Goal: Information Seeking & Learning: Learn about a topic

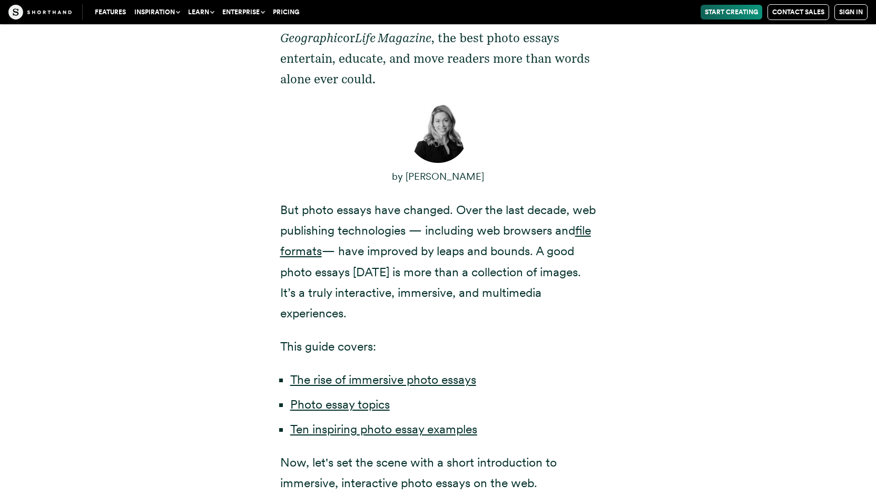
scroll to position [629, 0]
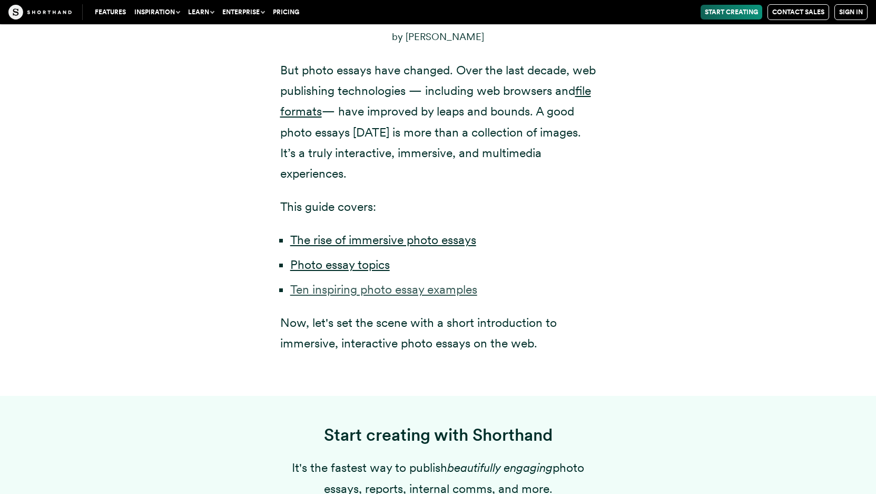
click at [449, 282] on link "Ten inspiring photo essay examples" at bounding box center [383, 289] width 187 height 15
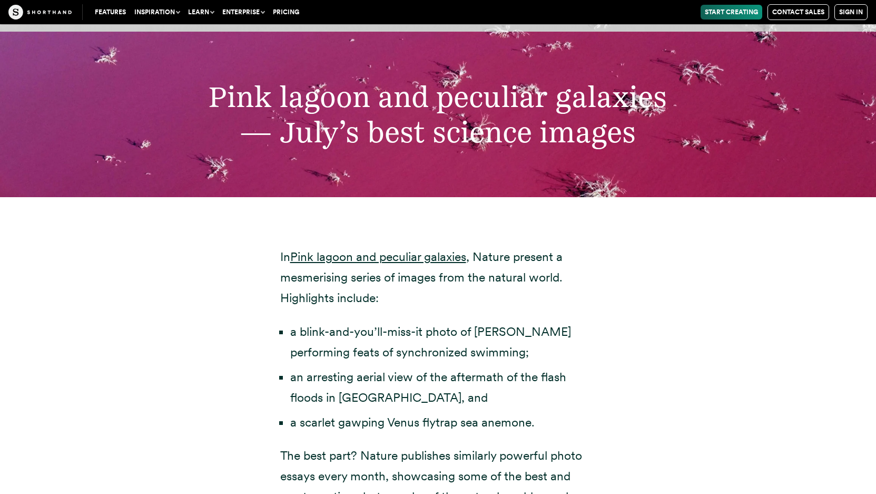
scroll to position [3610, 0]
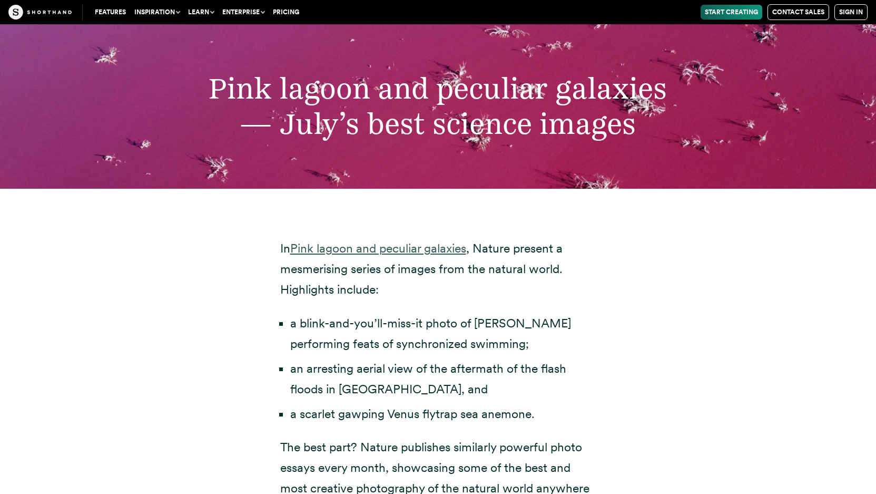
click at [394, 241] on link "Pink lagoon and peculiar galaxies" at bounding box center [378, 248] width 176 height 15
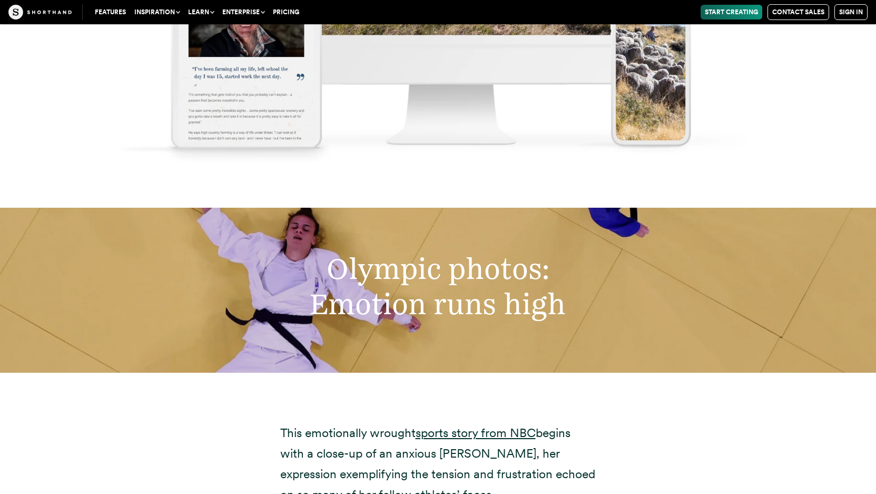
scroll to position [6883, 0]
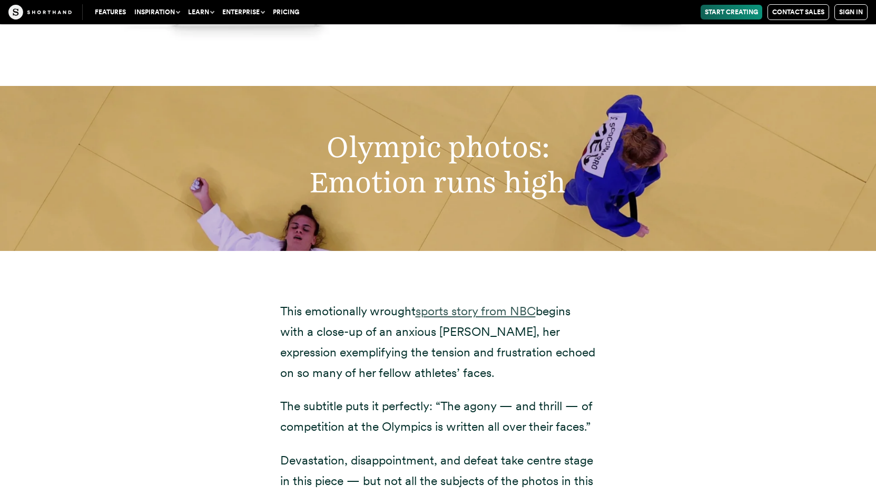
click at [456, 304] on link "sports story from NBC" at bounding box center [476, 311] width 120 height 15
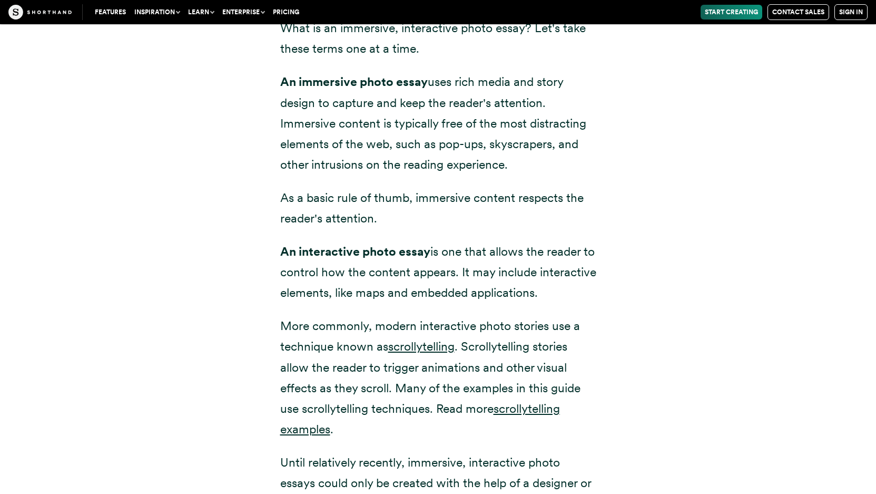
scroll to position [1448, 0]
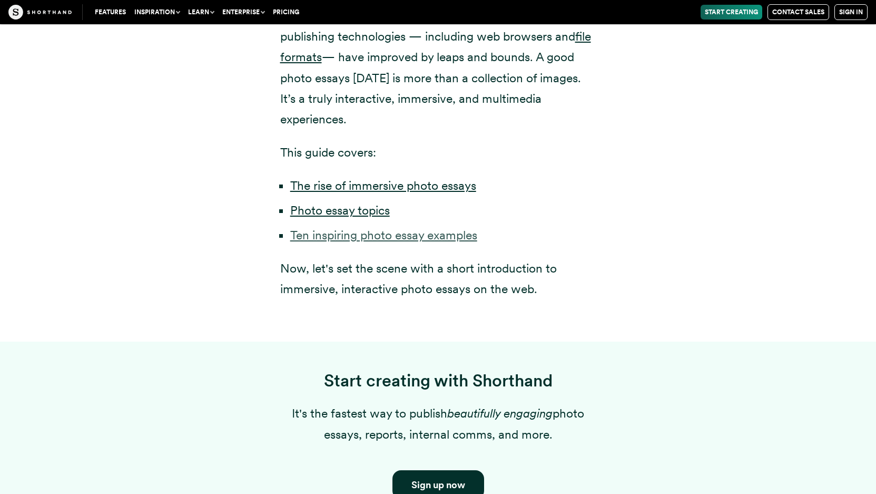
click at [320, 228] on link "Ten inspiring photo essay examples" at bounding box center [383, 235] width 187 height 15
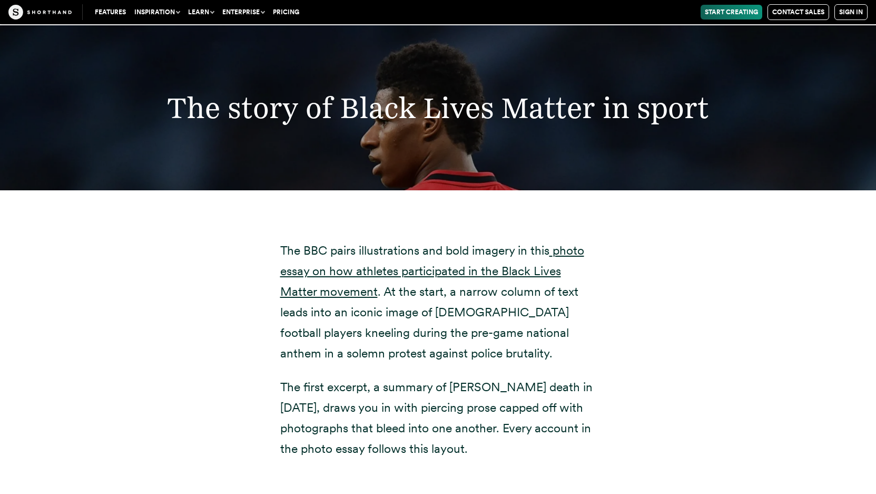
scroll to position [15890, 0]
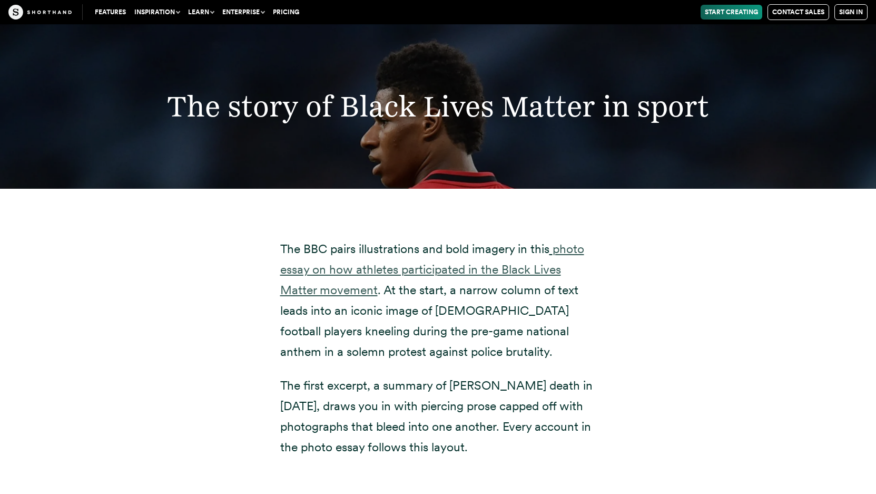
click at [347, 241] on link "photo essay on how athletes participated in the Black Lives Matter movement" at bounding box center [432, 269] width 304 height 56
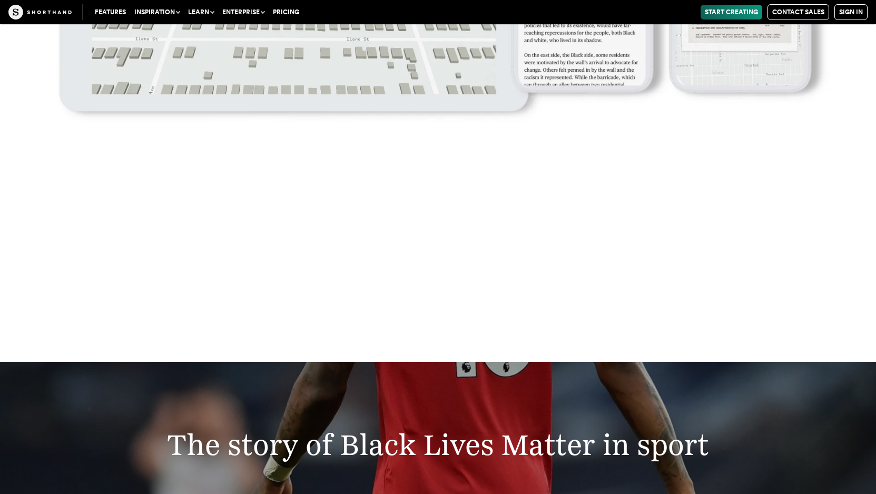
scroll to position [15711, 0]
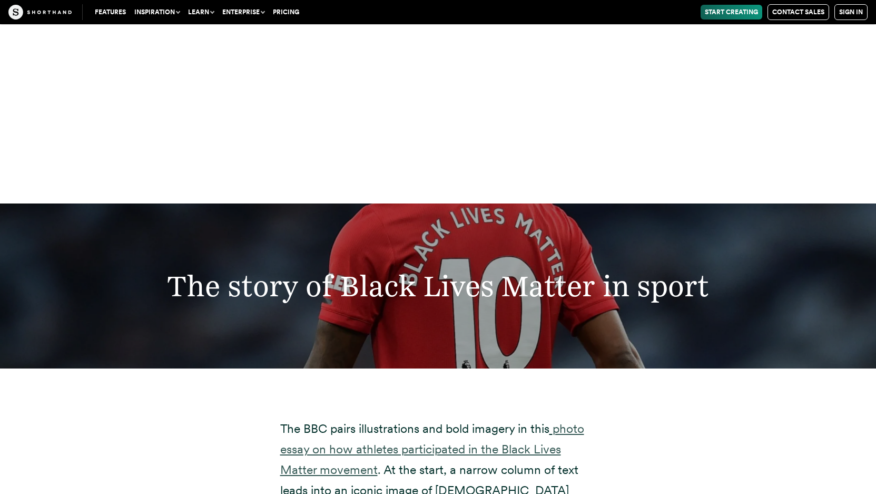
click at [441, 421] on link "photo essay on how athletes participated in the Black Lives Matter movement" at bounding box center [432, 449] width 304 height 56
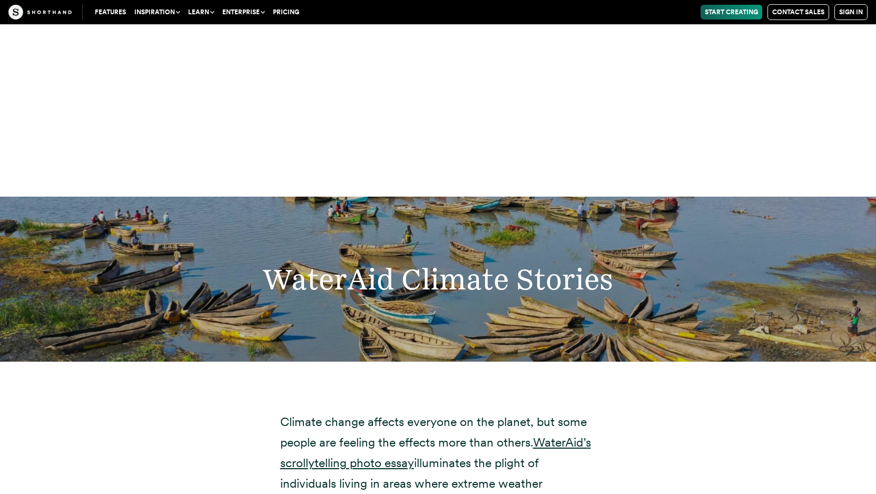
scroll to position [17400, 0]
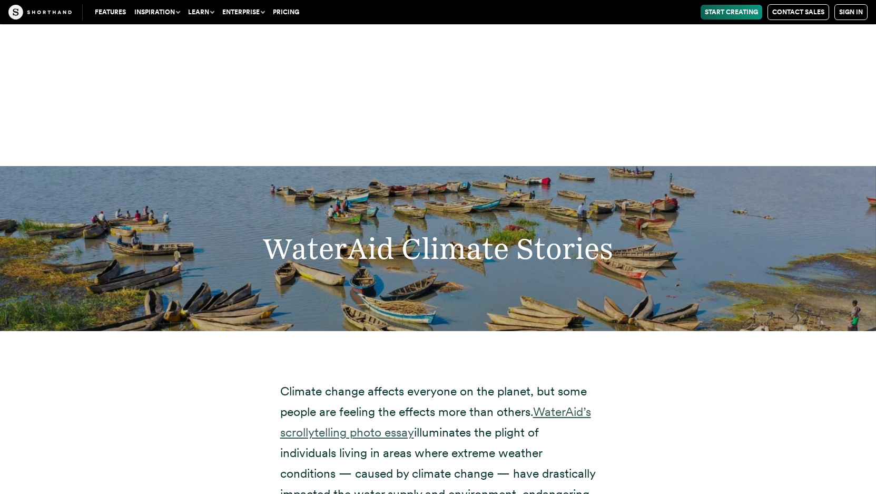
click at [565, 404] on link "WaterAid’s scrollytelling photo essay" at bounding box center [435, 421] width 311 height 35
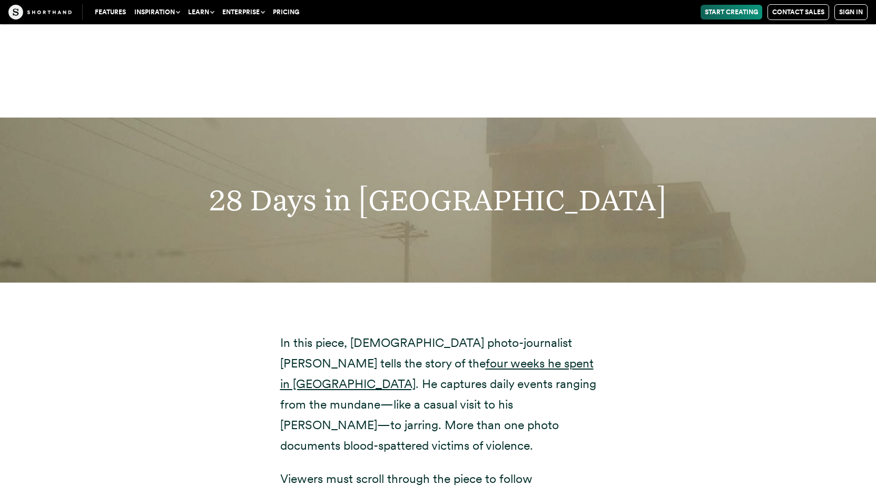
scroll to position [19479, 0]
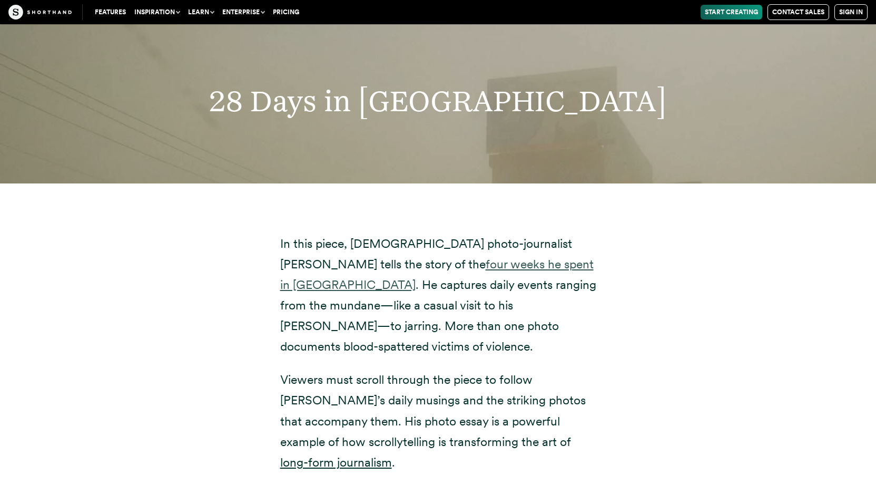
click at [425, 257] on link "four weeks he spent in [GEOGRAPHIC_DATA]" at bounding box center [437, 274] width 314 height 35
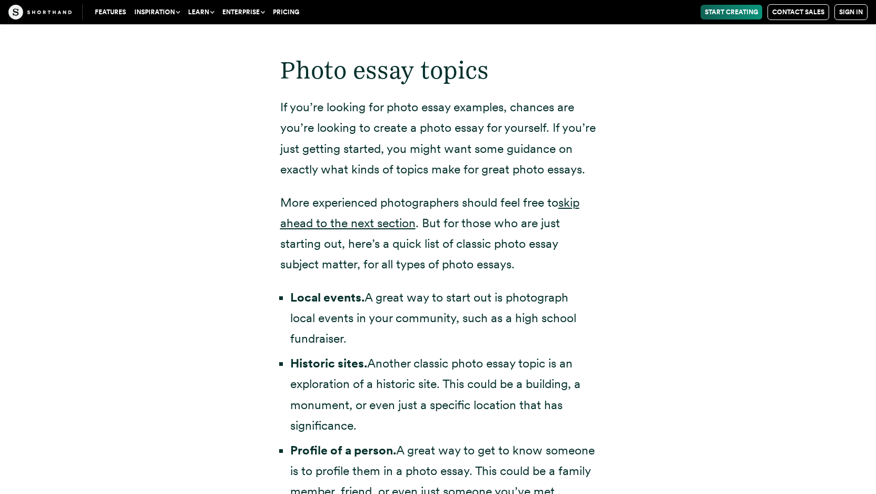
scroll to position [771, 0]
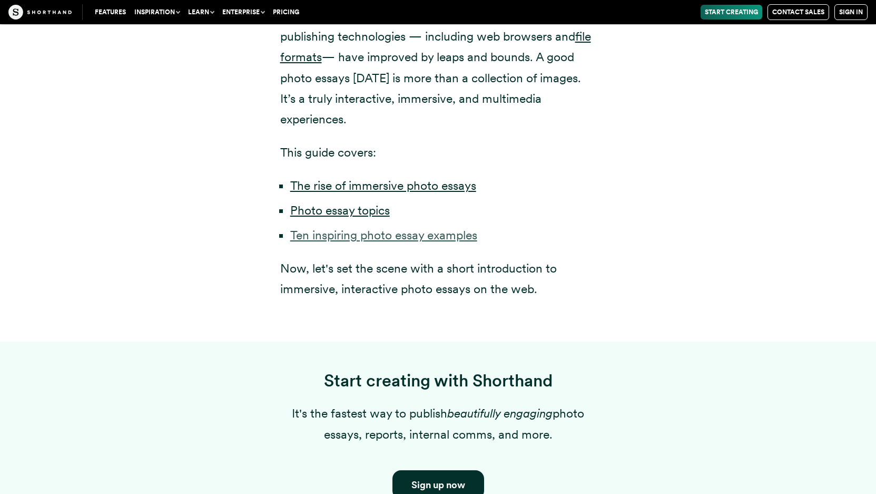
click at [314, 228] on link "Ten inspiring photo essay examples" at bounding box center [383, 235] width 187 height 15
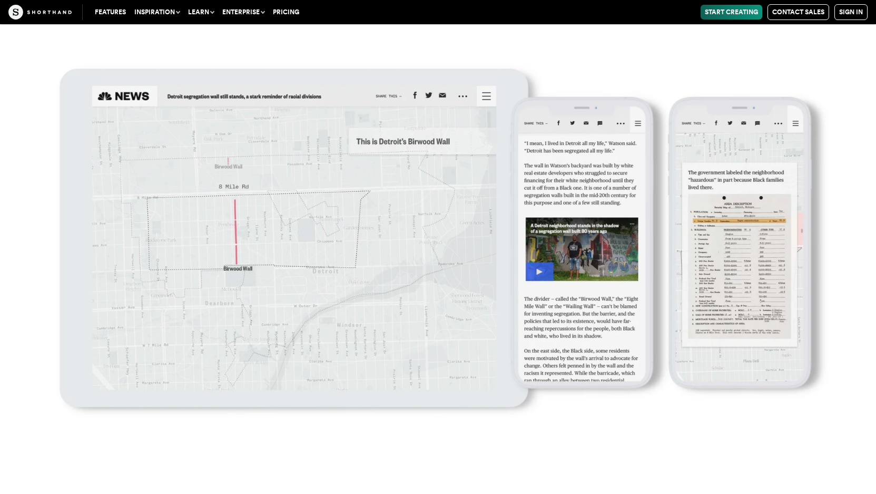
scroll to position [13406, 0]
click at [559, 62] on img at bounding box center [438, 247] width 876 height 494
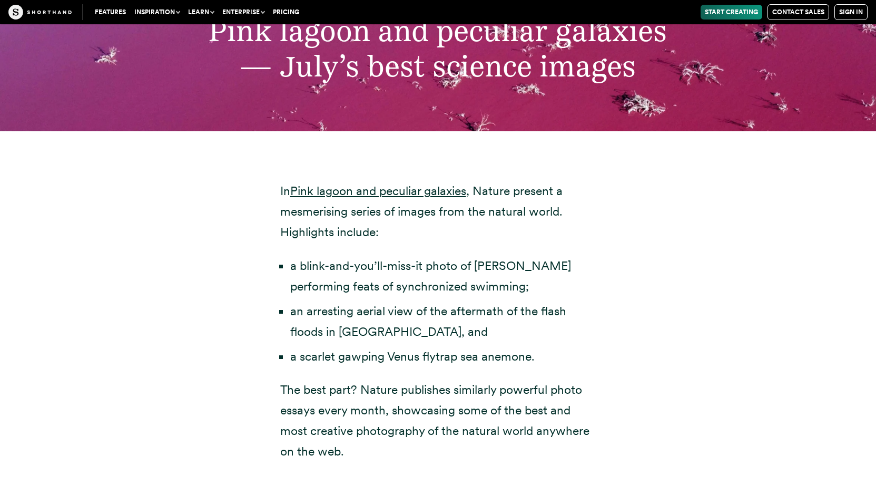
scroll to position [3639, 0]
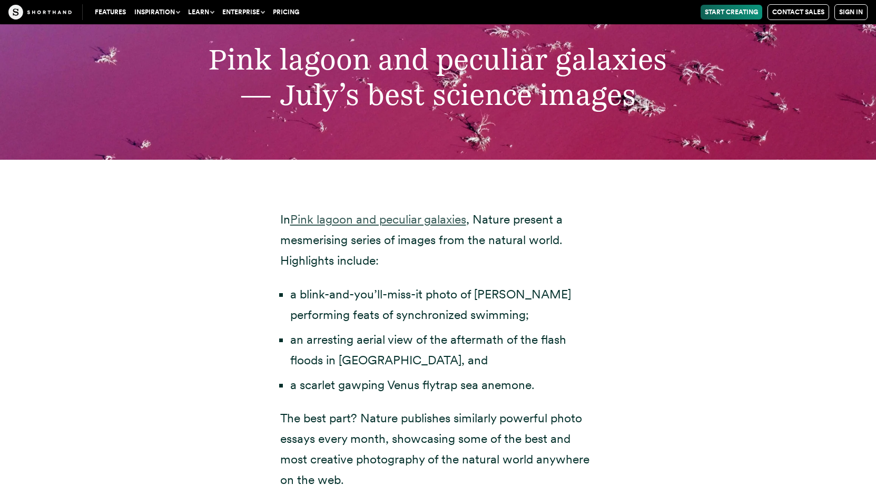
click at [392, 212] on link "Pink lagoon and peculiar galaxies" at bounding box center [378, 219] width 176 height 15
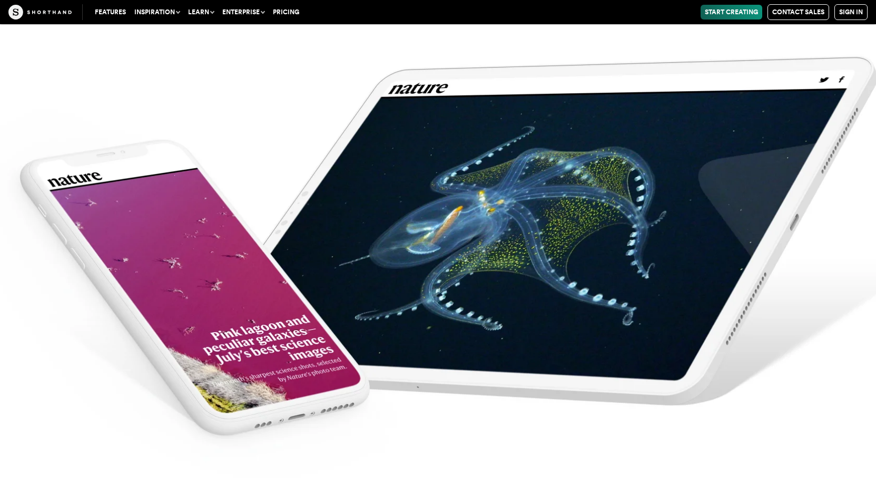
scroll to position [4002, 0]
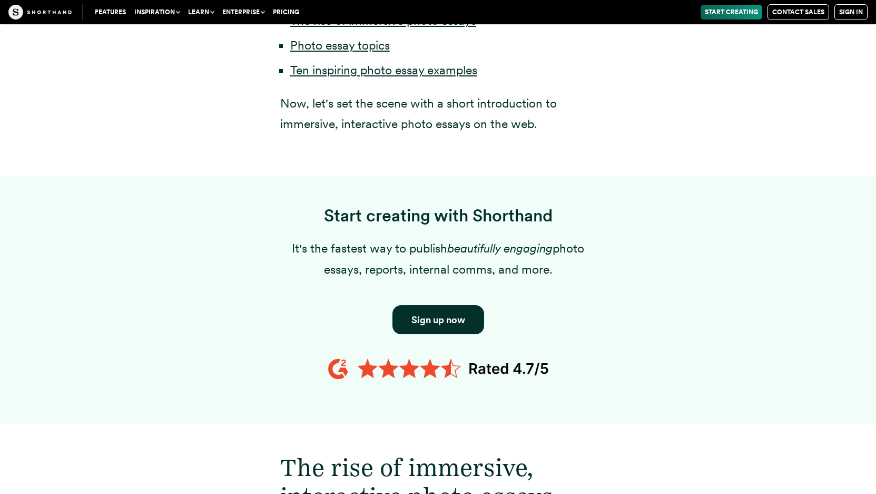
scroll to position [771, 0]
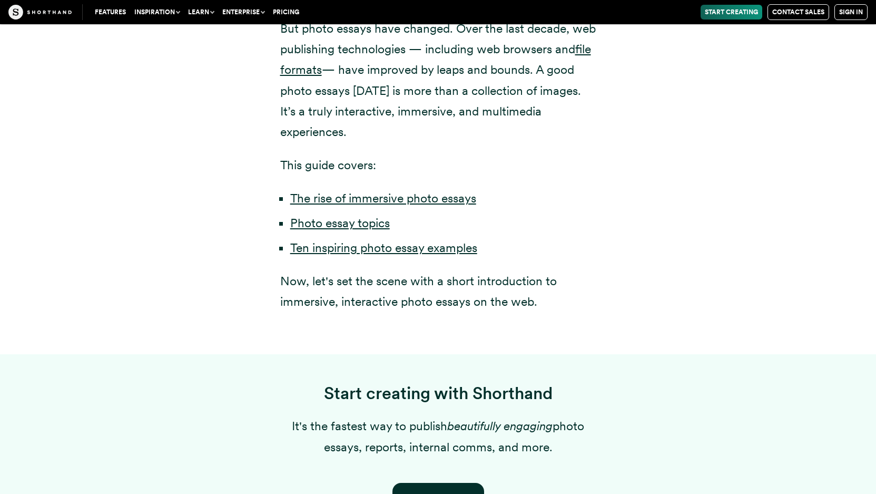
scroll to position [744, 0]
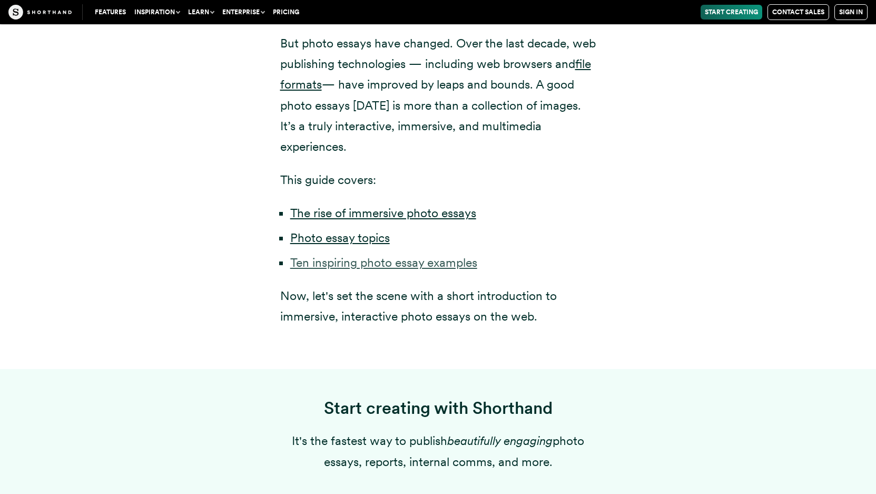
click at [320, 255] on link "Ten inspiring photo essay examples" at bounding box center [383, 262] width 187 height 15
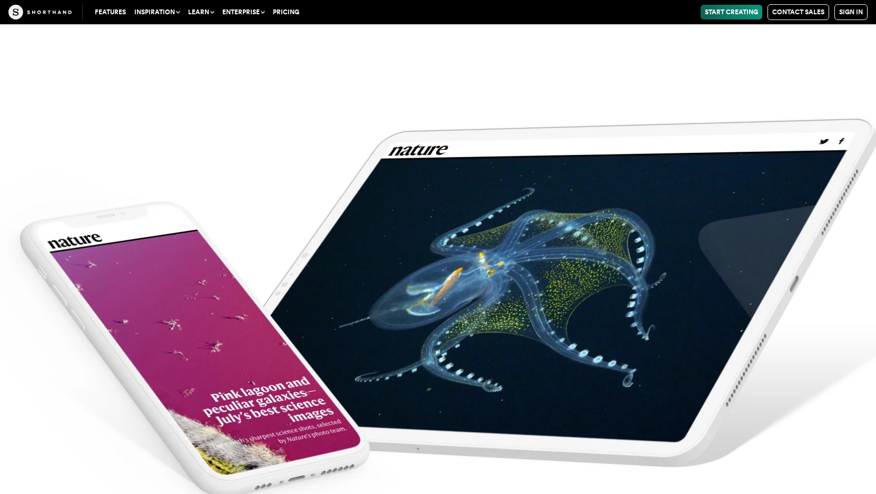
scroll to position [4374, 0]
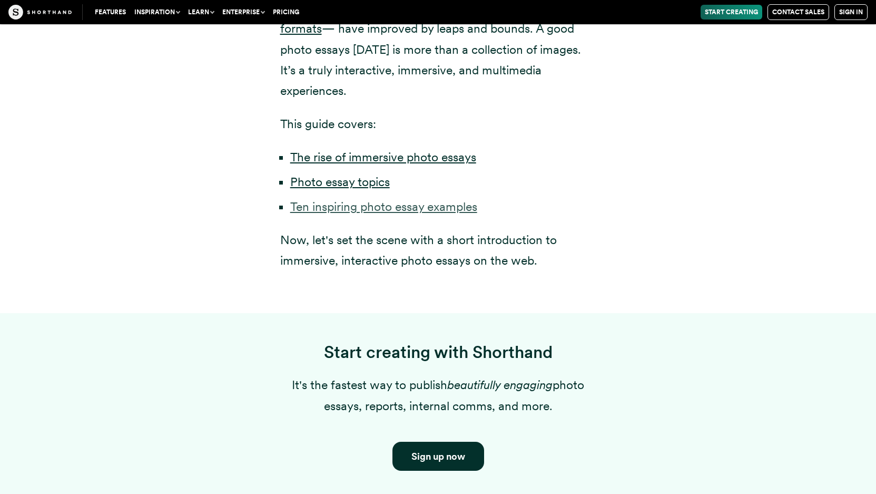
scroll to position [744, 0]
